Goal: Find contact information: Find contact information

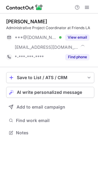
scroll to position [128, 98]
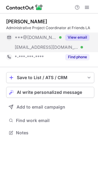
click at [76, 35] on button "View email" at bounding box center [77, 37] width 24 height 6
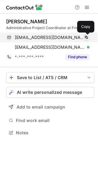
click at [83, 38] on button at bounding box center [86, 37] width 6 height 6
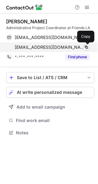
click at [89, 47] on button at bounding box center [86, 47] width 6 height 6
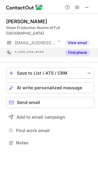
scroll to position [133, 98]
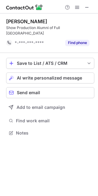
scroll to position [123, 98]
click at [90, 8] on button at bounding box center [86, 7] width 7 height 7
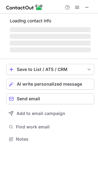
scroll to position [143, 98]
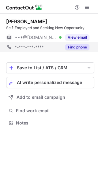
scroll to position [3, 3]
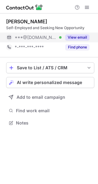
click at [87, 36] on button "View email" at bounding box center [77, 37] width 24 height 6
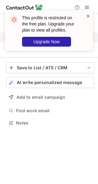
click at [89, 16] on span at bounding box center [88, 16] width 5 height 6
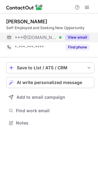
click at [88, 6] on div "This profile is restricted on the free plan. Upgrade your plan to view all prof…" at bounding box center [49, 10] width 98 height 12
click at [88, 6] on span at bounding box center [86, 7] width 5 height 5
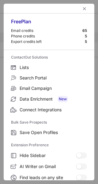
scroll to position [71, 0]
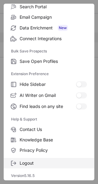
click at [26, 162] on span "Logout" at bounding box center [53, 163] width 67 height 6
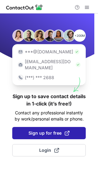
click at [33, 130] on span "Sign up for free" at bounding box center [48, 133] width 41 height 6
